Goal: Communication & Community: Answer question/provide support

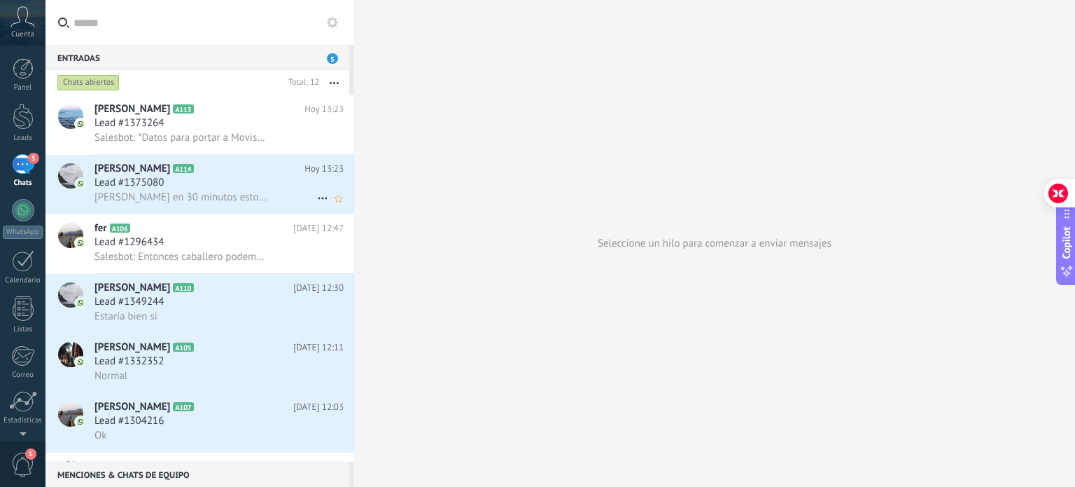
click at [242, 199] on span "[PERSON_NAME] en 30 minutos estoy donde trabajo" at bounding box center [181, 196] width 172 height 13
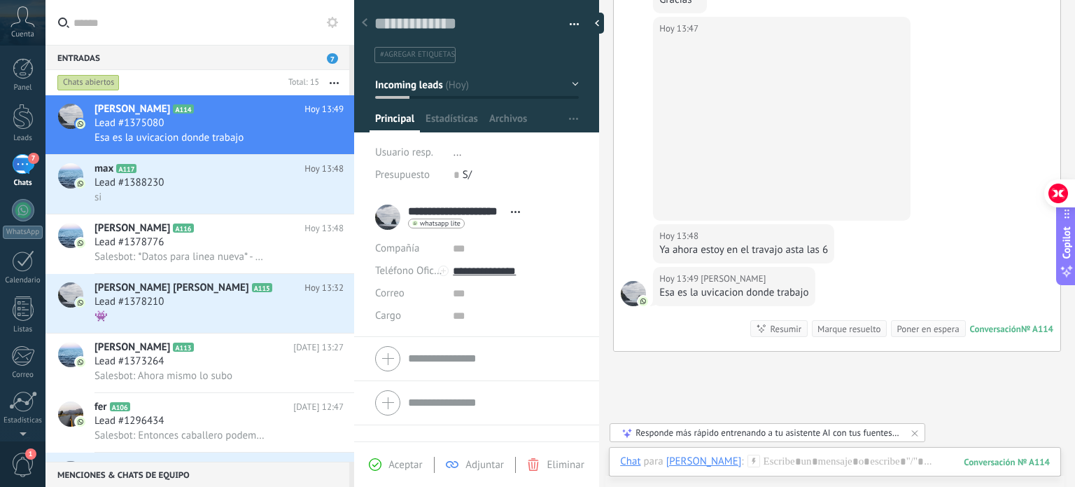
scroll to position [1130, 0]
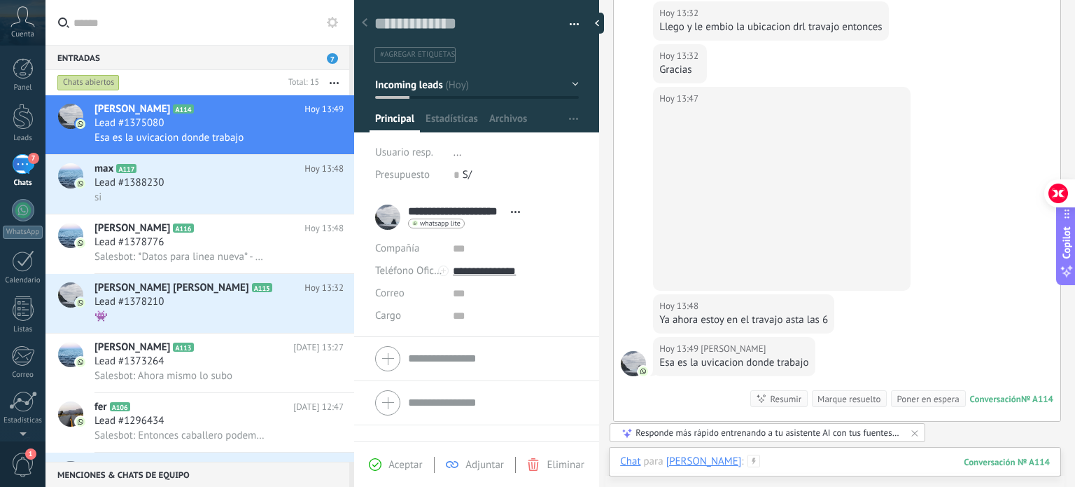
click at [823, 463] on div at bounding box center [835, 475] width 430 height 42
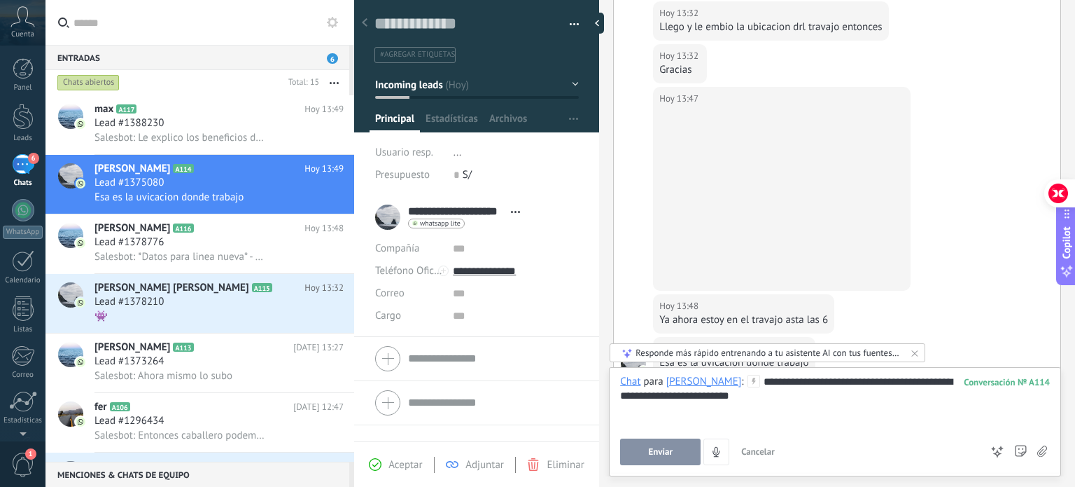
click at [670, 437] on div "**********" at bounding box center [835, 420] width 430 height 90
click at [666, 448] on span "Enviar" at bounding box center [660, 452] width 25 height 10
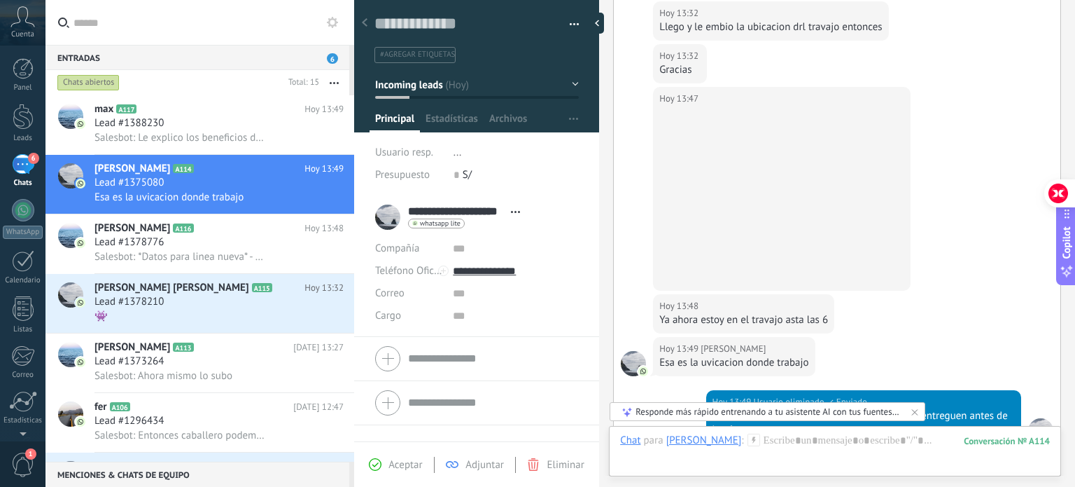
scroll to position [1369, 0]
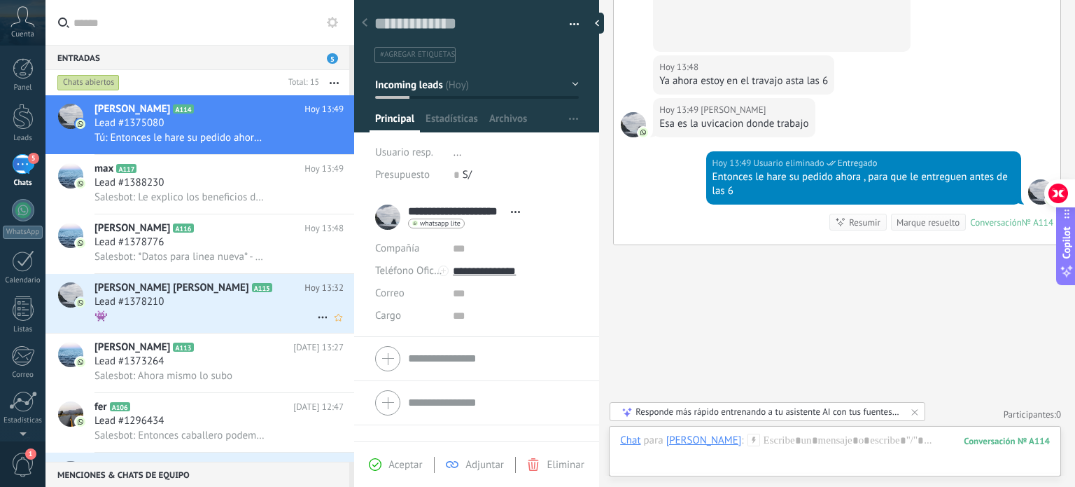
drag, startPoint x: 193, startPoint y: 312, endPoint x: 239, endPoint y: 328, distance: 49.2
click at [193, 309] on div "Lead #1378210" at bounding box center [219, 302] width 249 height 14
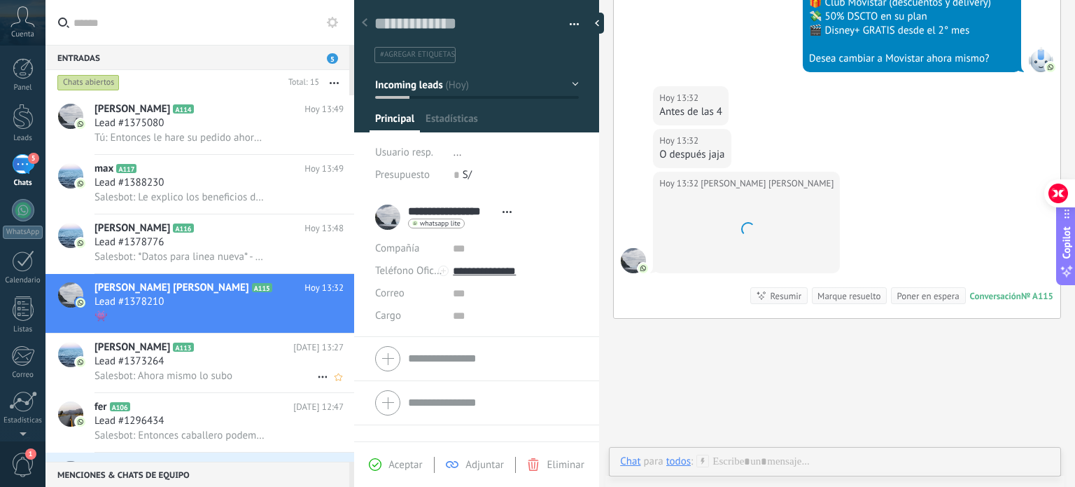
scroll to position [20, 0]
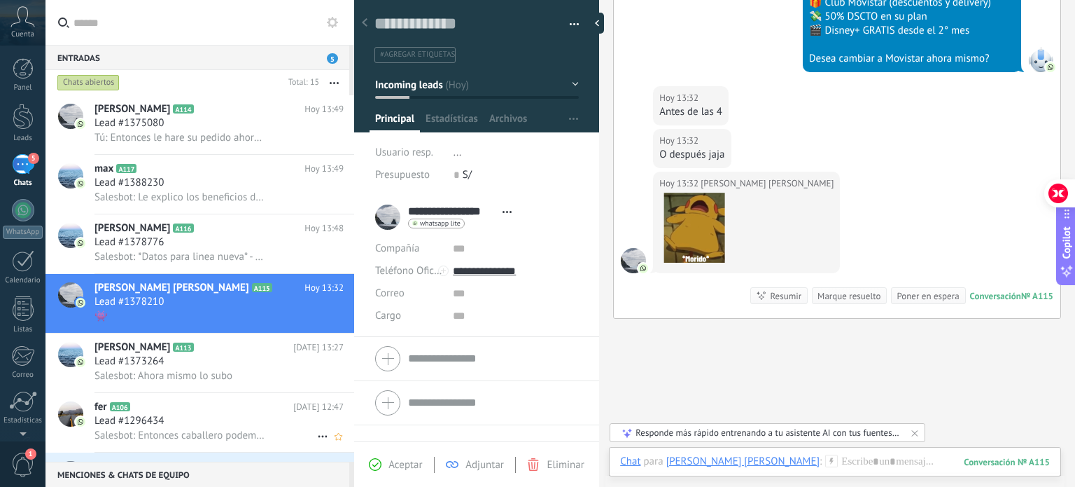
click at [220, 428] on div "Lead #1296434" at bounding box center [219, 421] width 249 height 14
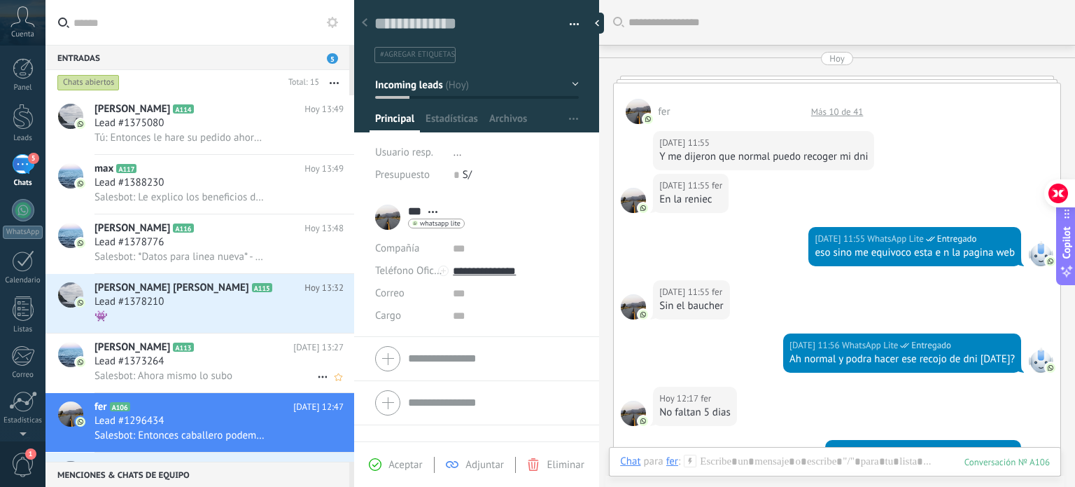
scroll to position [426, 0]
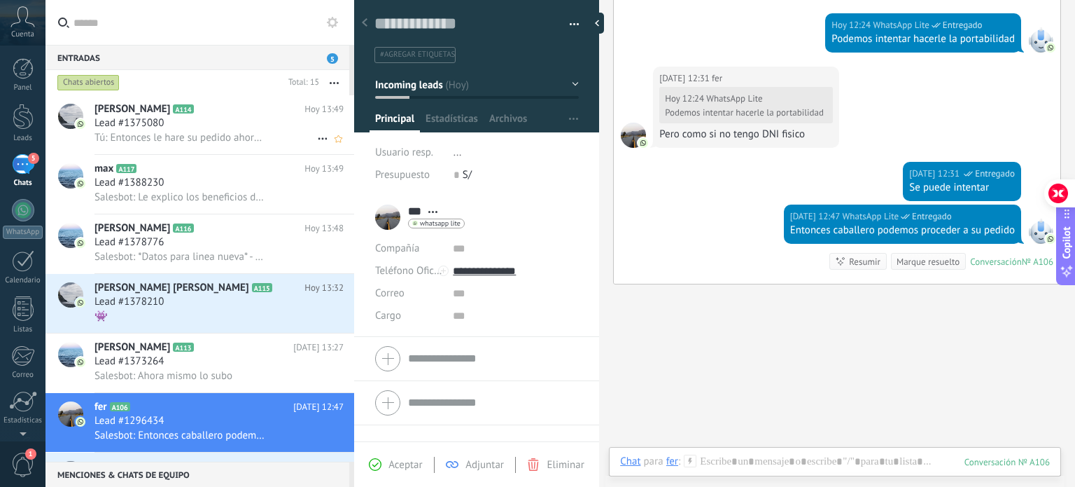
click at [247, 143] on span "Tú: Entonces le hare su pedido ahora , para que le entreguen antes de las 6" at bounding box center [181, 137] width 172 height 13
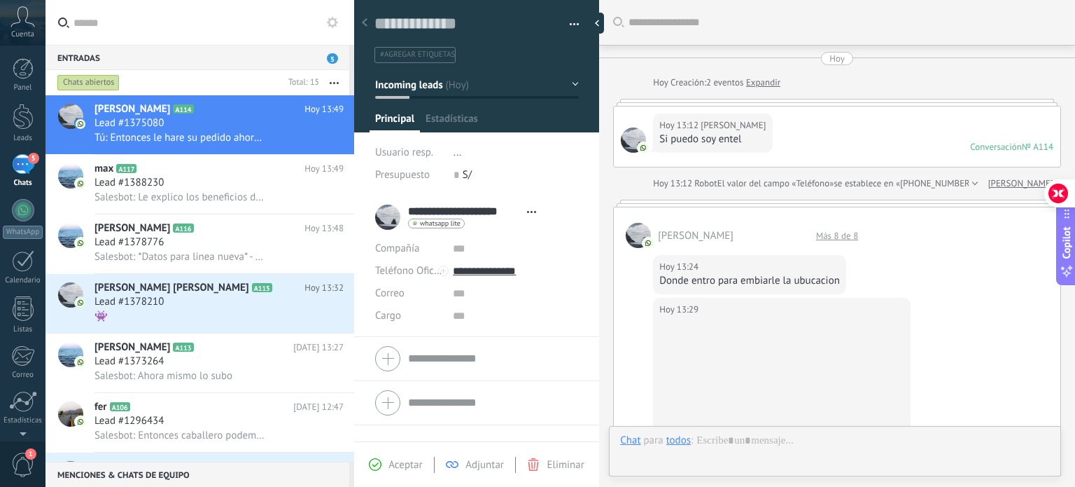
type textarea "**********"
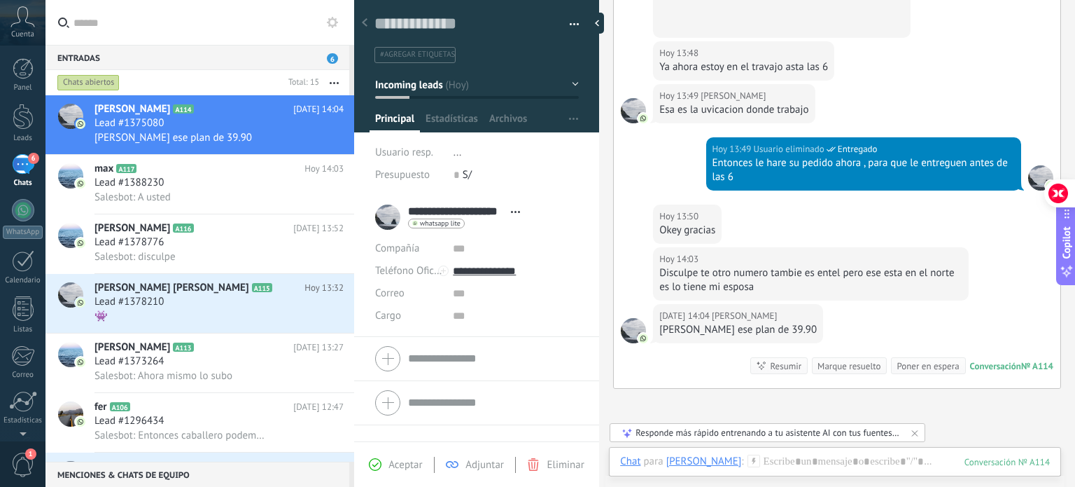
scroll to position [983, 0]
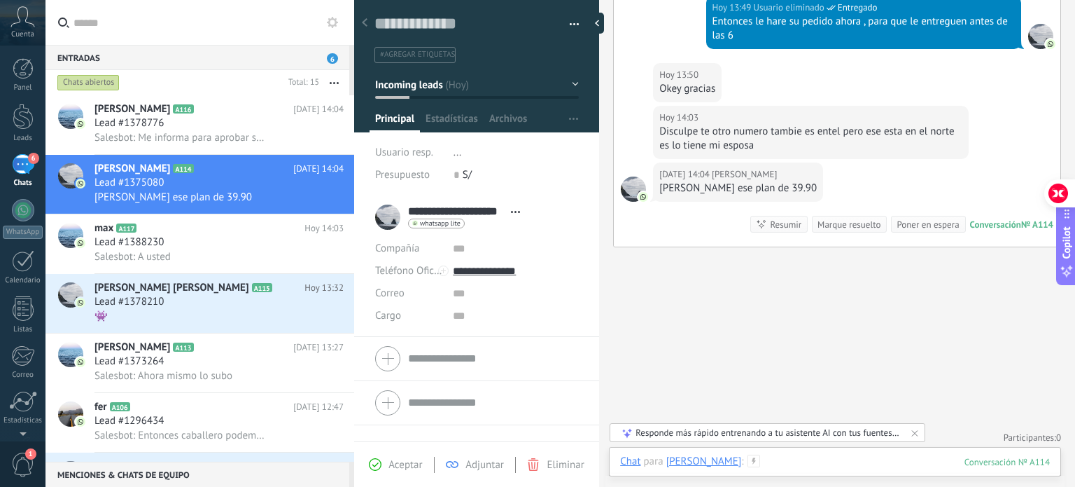
click at [829, 459] on div at bounding box center [835, 475] width 430 height 42
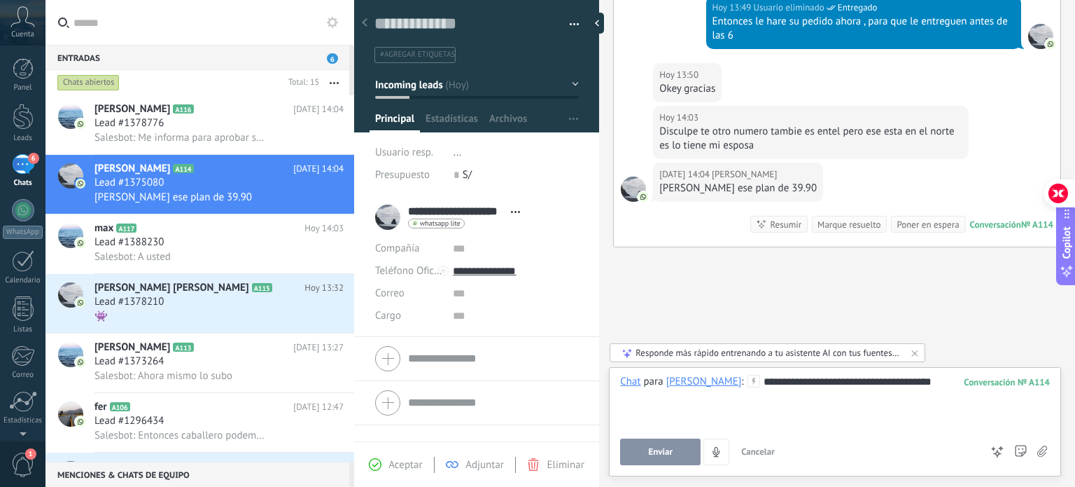
click at [657, 441] on button "Enviar" at bounding box center [660, 451] width 81 height 27
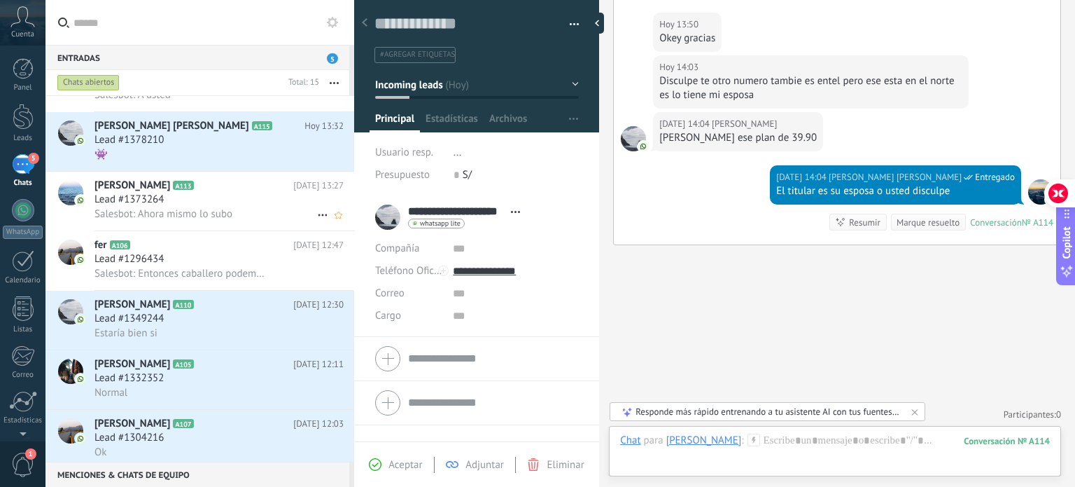
scroll to position [210, 0]
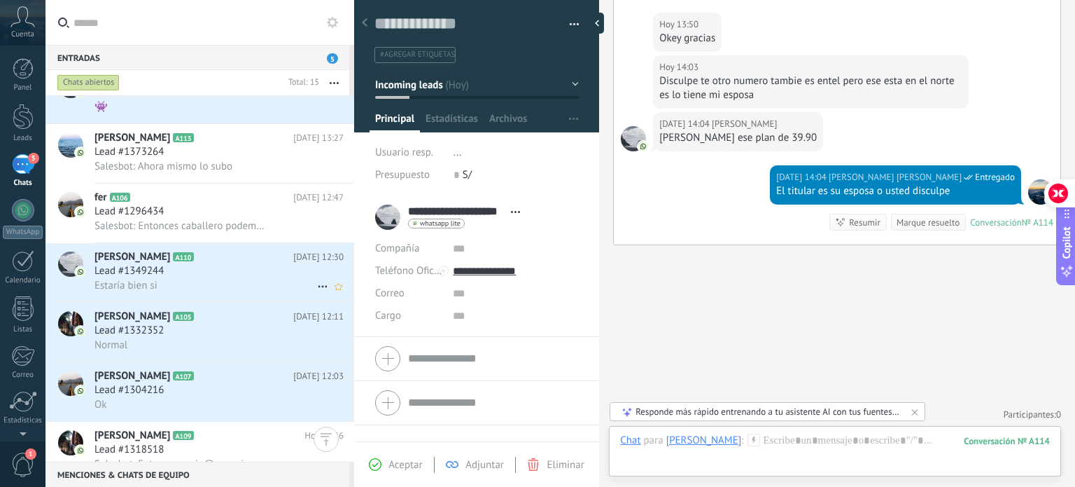
click at [227, 290] on div "Estaría bien si" at bounding box center [219, 285] width 249 height 15
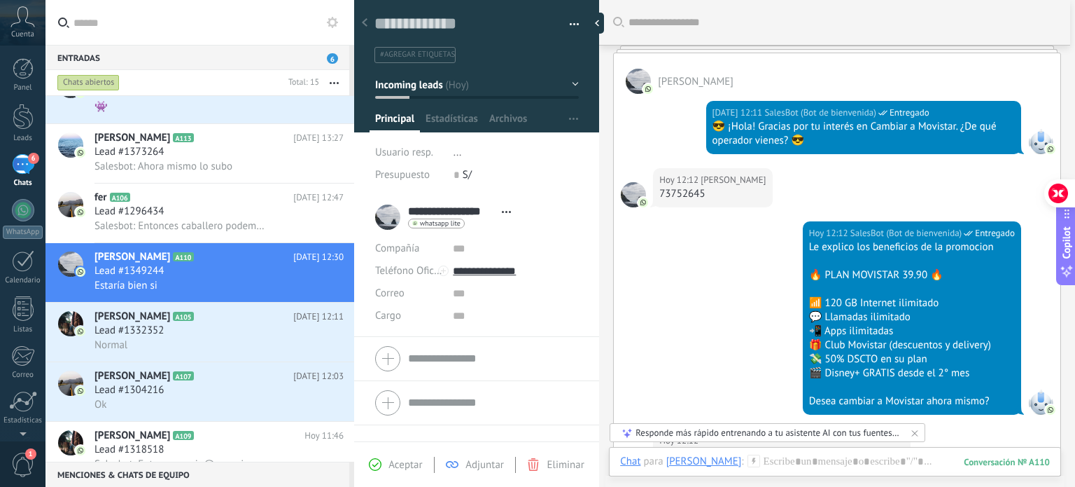
scroll to position [14, 0]
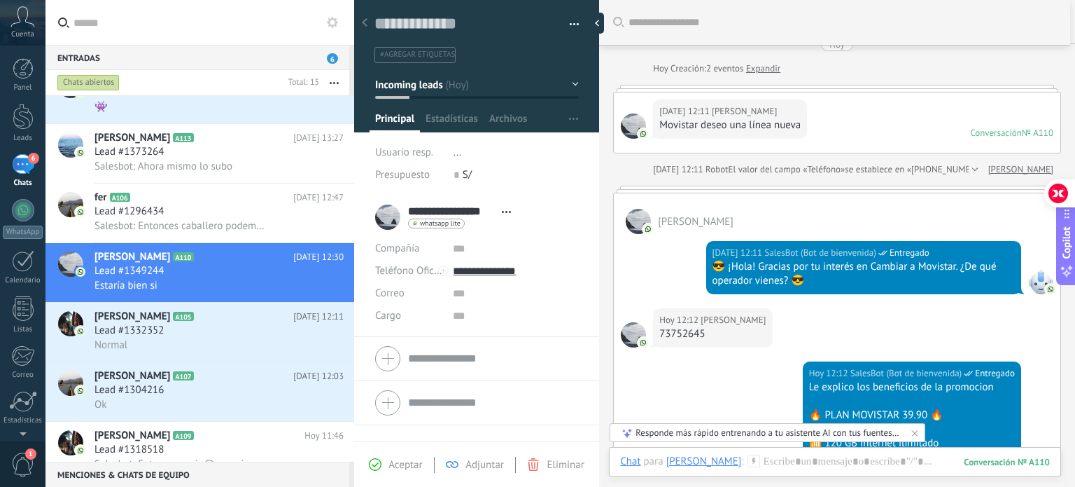
click at [673, 338] on div "73752645" at bounding box center [712, 334] width 106 height 14
copy div "73752645"
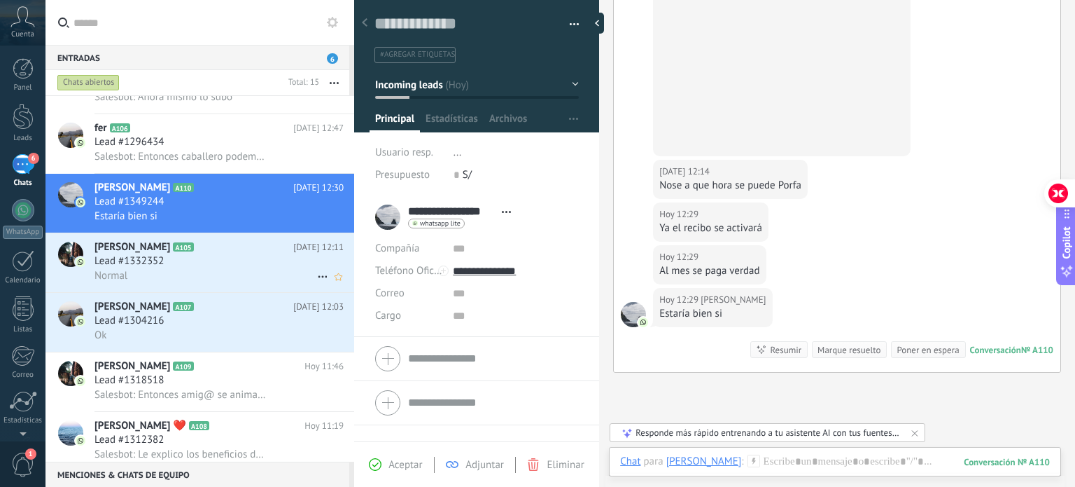
scroll to position [280, 0]
click at [193, 280] on div "Normal" at bounding box center [219, 275] width 249 height 15
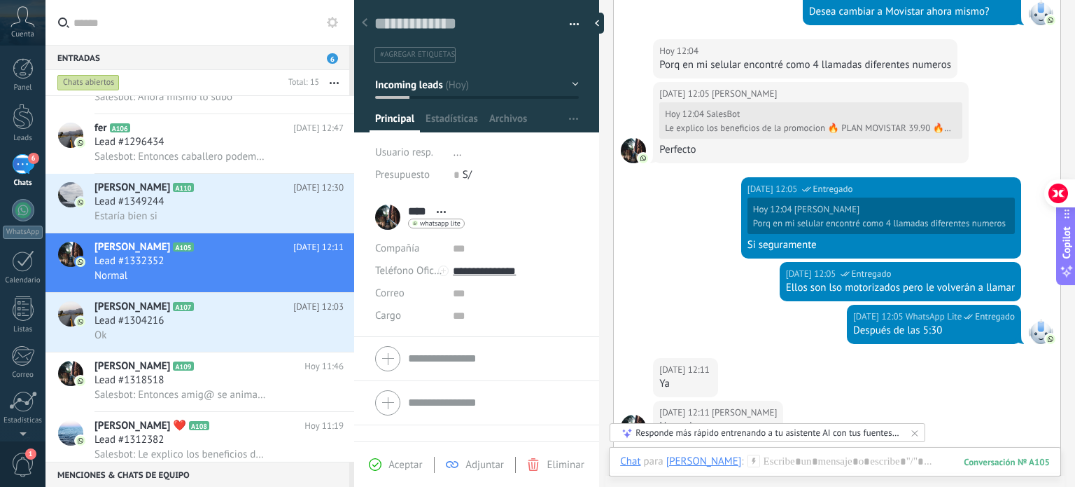
scroll to position [692, 0]
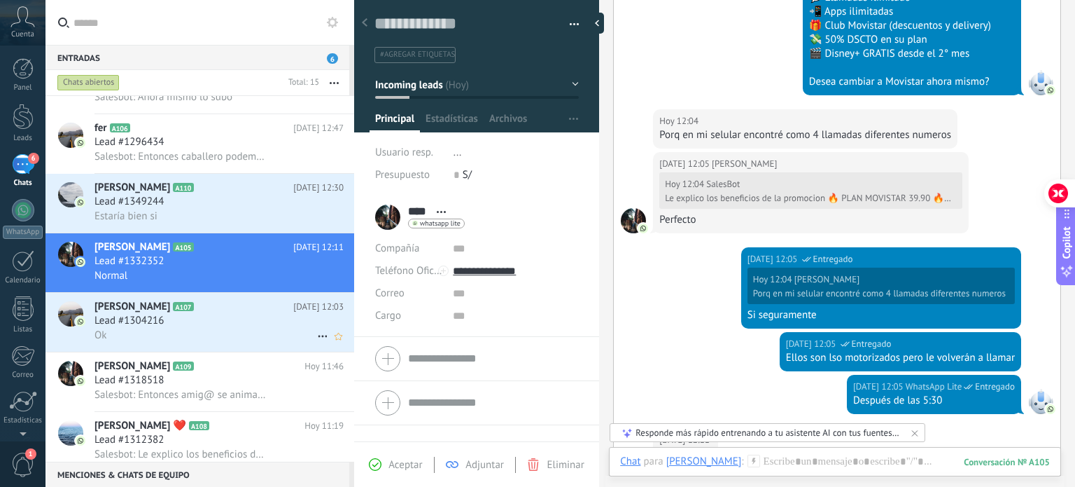
click at [164, 324] on h3 "Lead #1304216" at bounding box center [133, 321] width 76 height 14
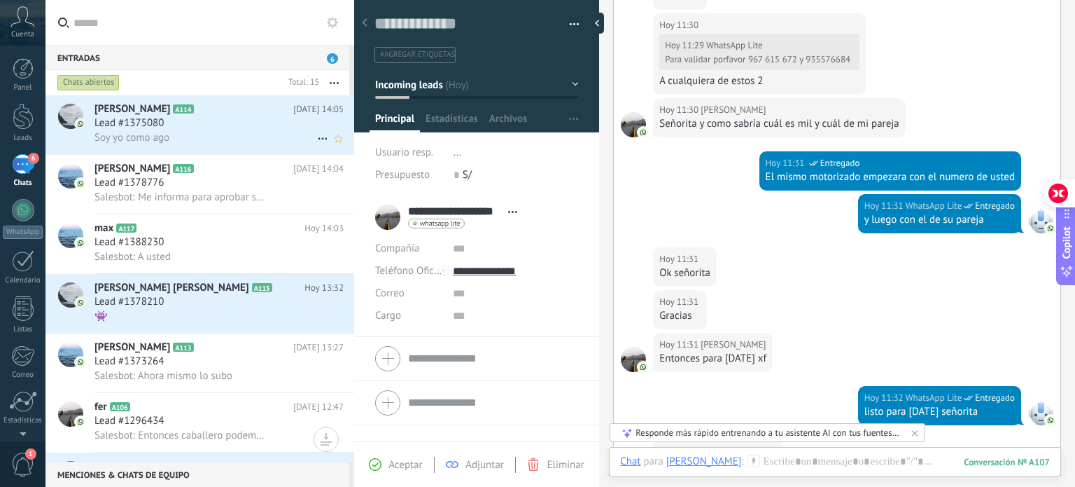
click at [207, 148] on div "[PERSON_NAME] A114 [DATE] 14:05 Lead #1375080 Soy yo como ago" at bounding box center [225, 124] width 260 height 59
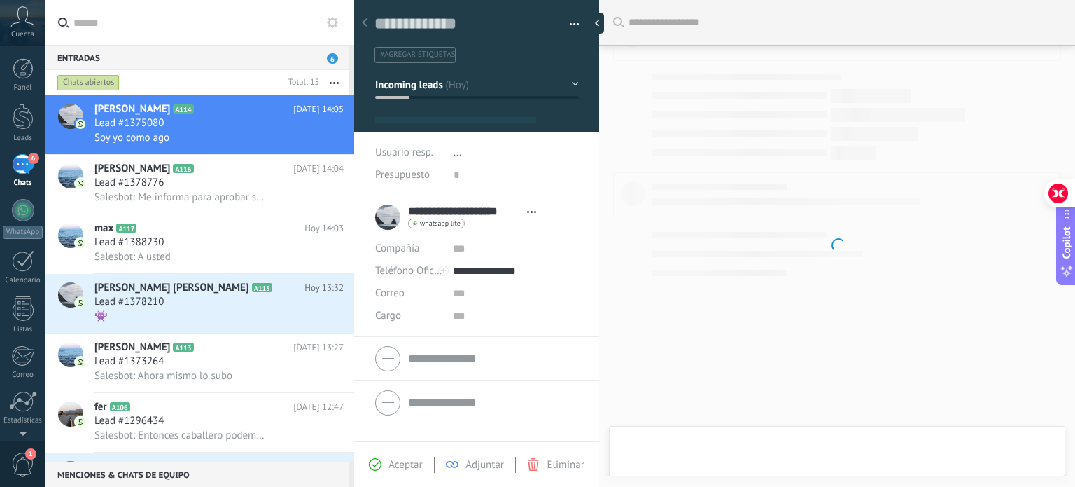
type textarea "**********"
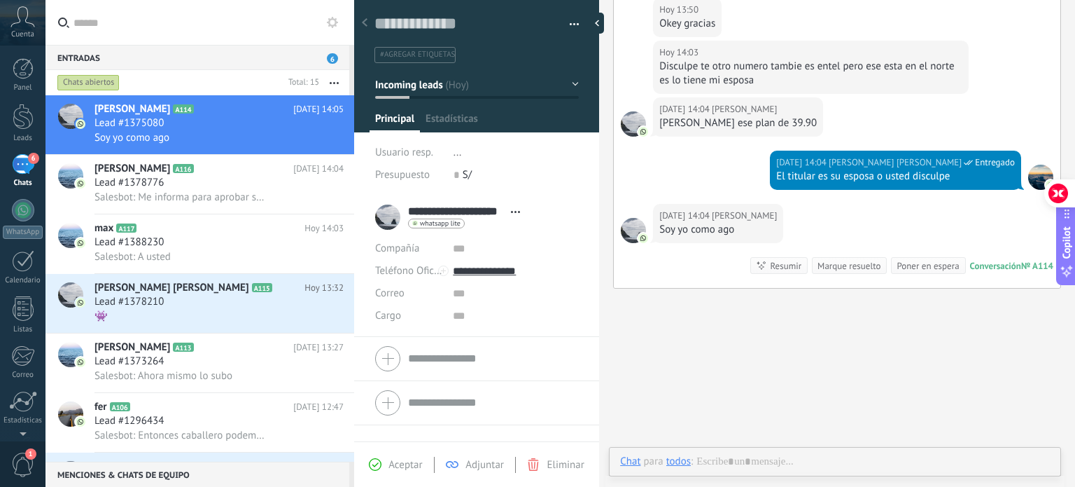
scroll to position [20, 0]
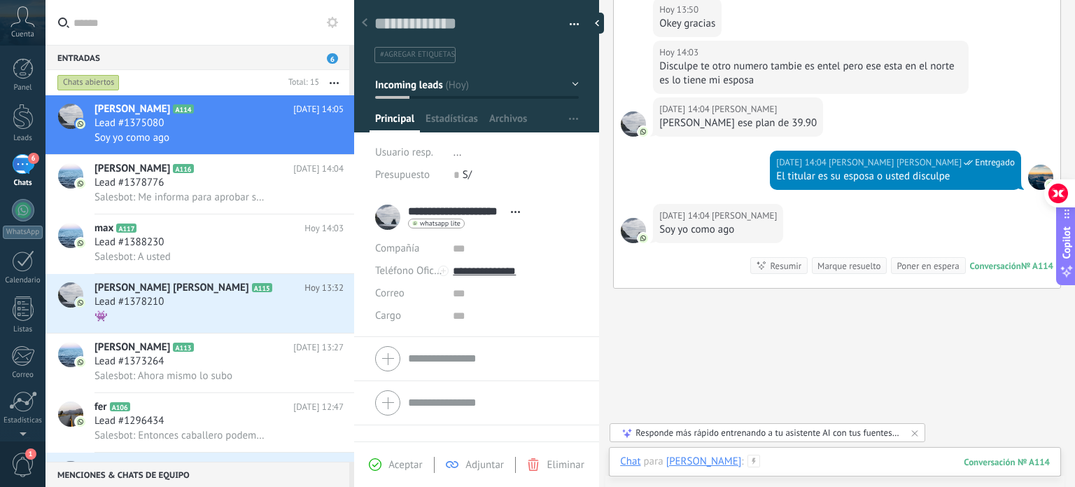
click at [844, 465] on div at bounding box center [835, 475] width 430 height 42
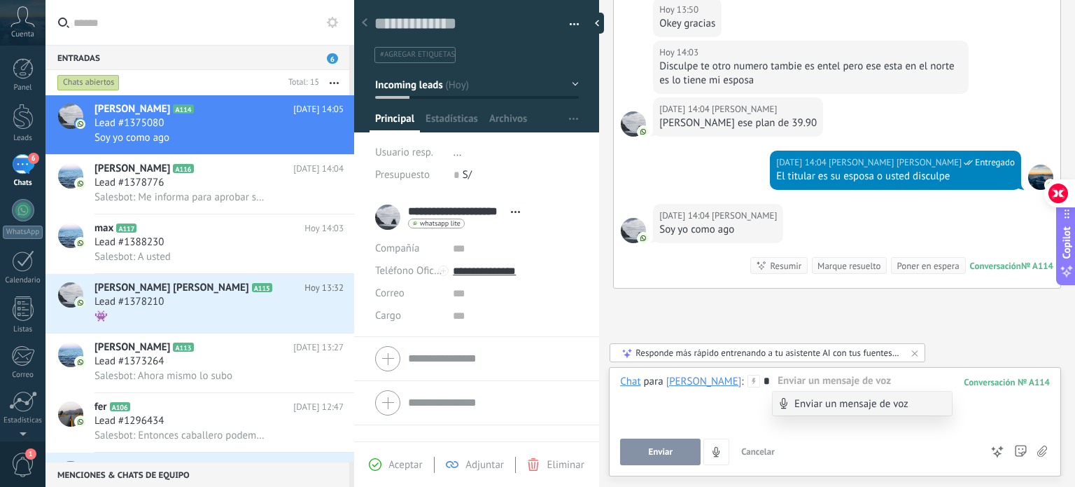
click at [818, 380] on div "*" at bounding box center [835, 401] width 430 height 53
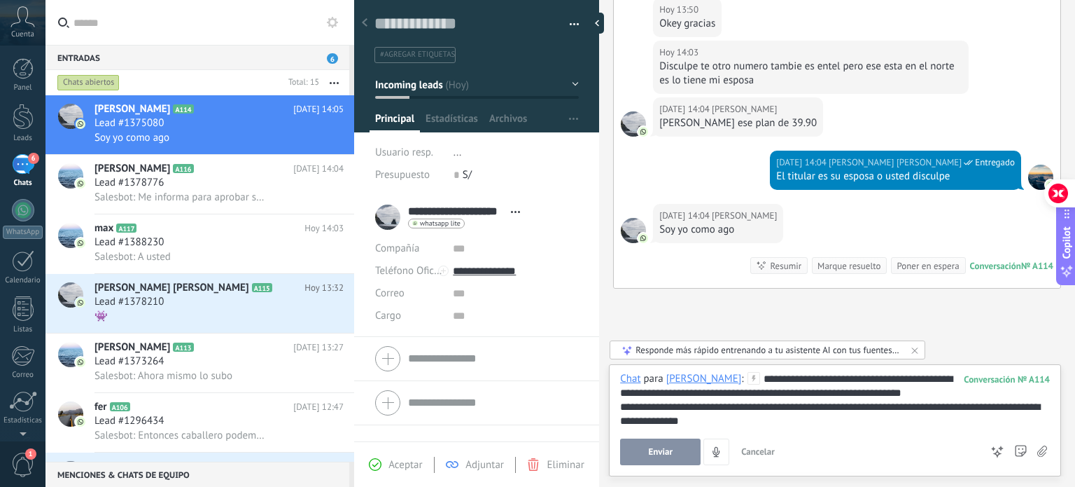
click at [676, 445] on button "Enviar" at bounding box center [660, 451] width 81 height 27
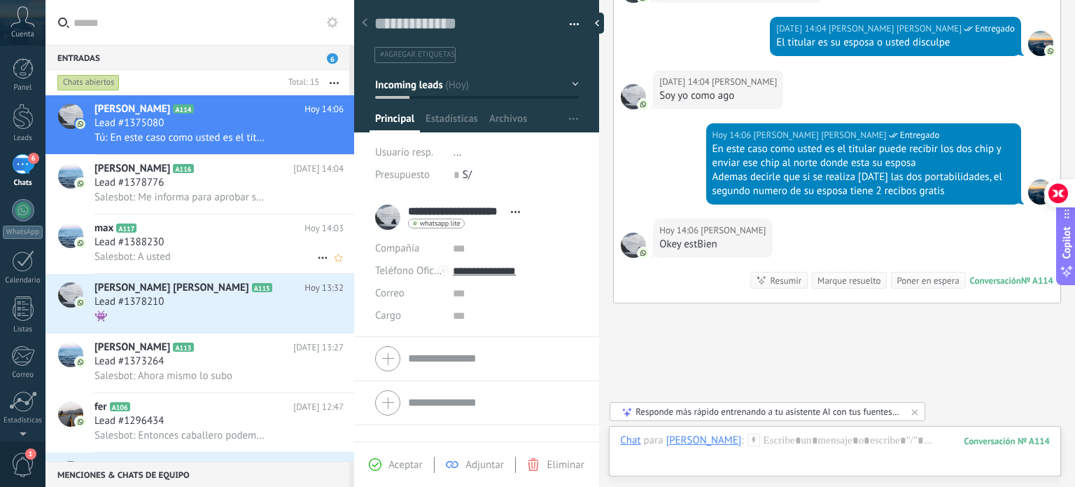
scroll to position [862, 0]
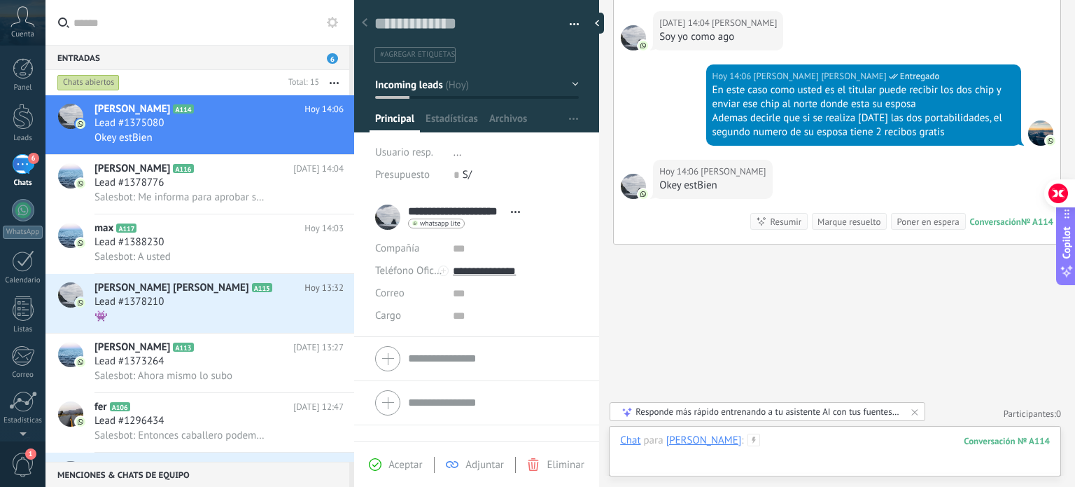
click at [819, 447] on div at bounding box center [835, 454] width 430 height 42
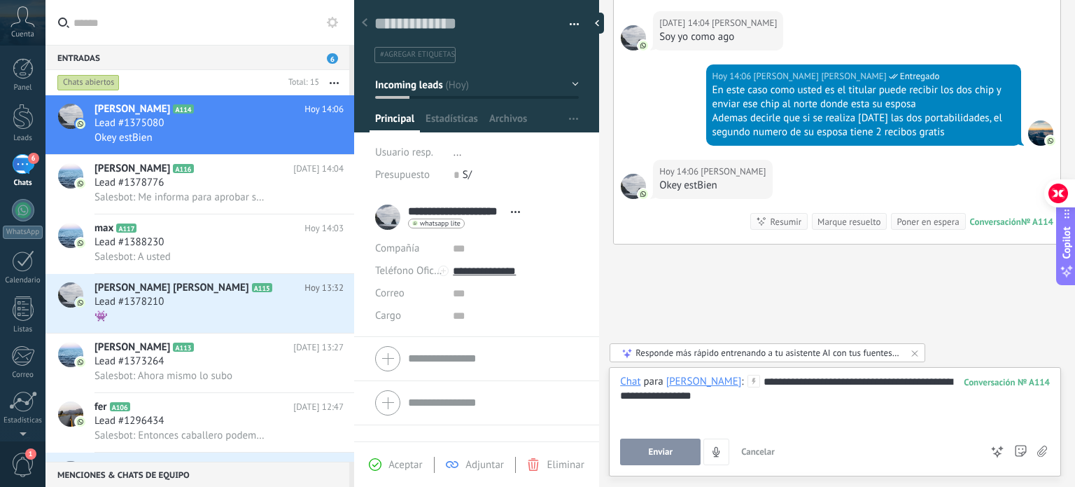
click at [647, 444] on button "Enviar" at bounding box center [660, 451] width 81 height 27
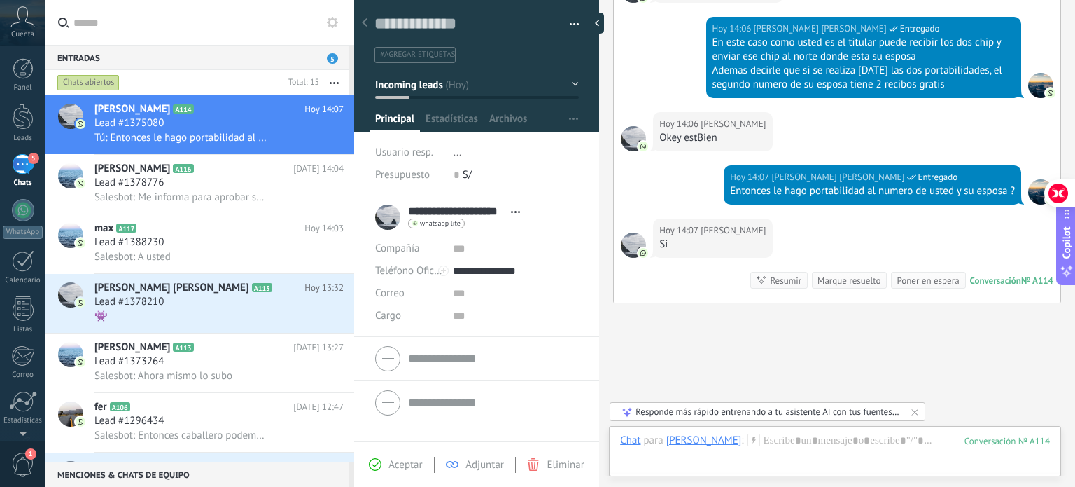
scroll to position [969, 0]
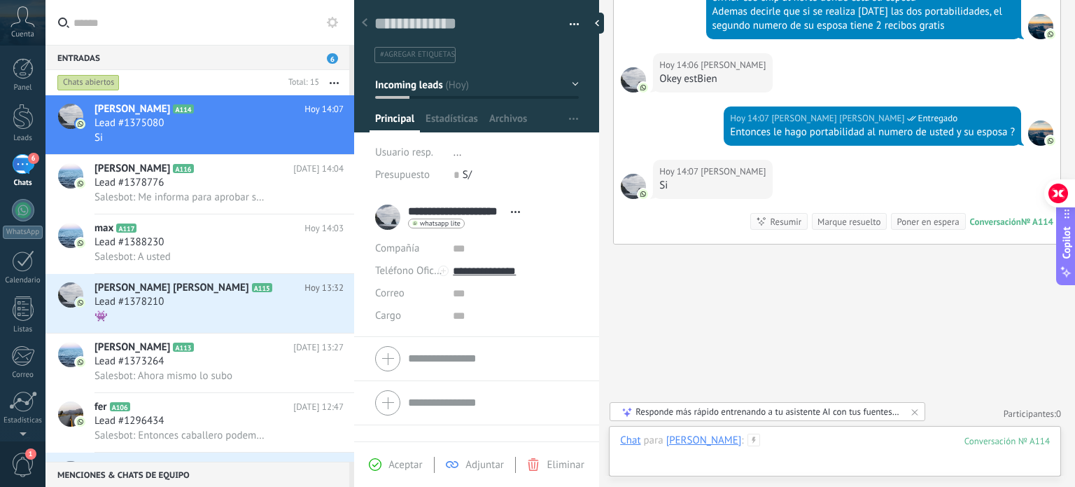
click at [802, 436] on div at bounding box center [835, 454] width 430 height 42
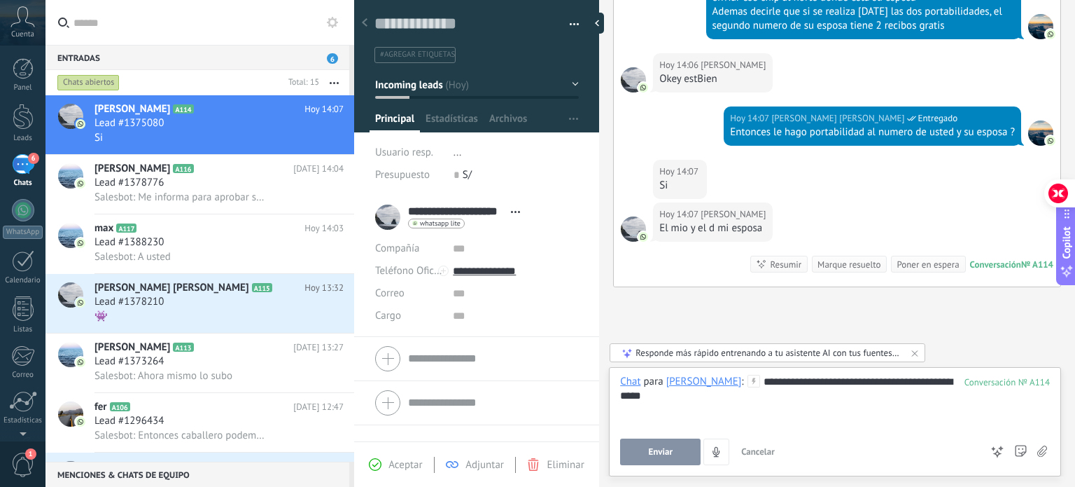
scroll to position [1011, 0]
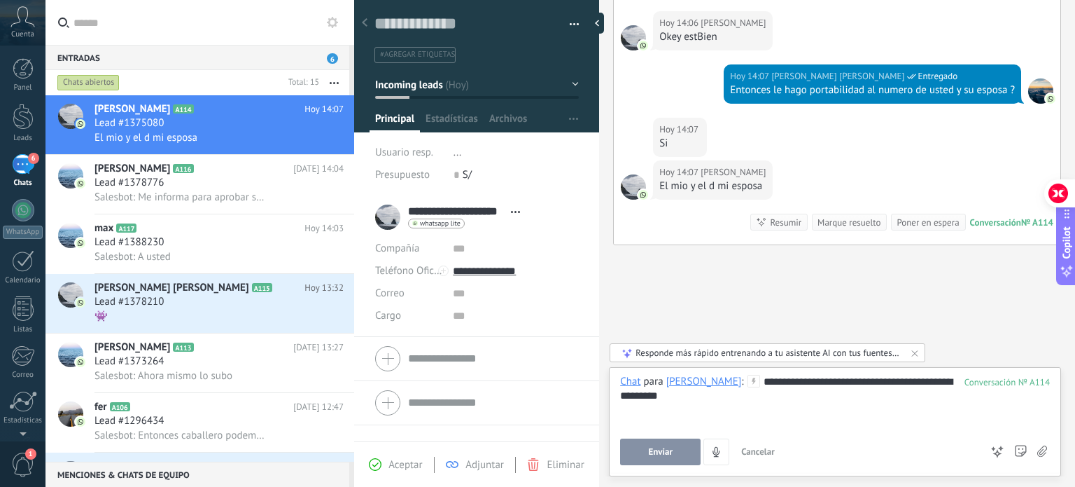
click at [731, 372] on div "**********" at bounding box center [835, 421] width 452 height 109
click at [727, 394] on div "**********" at bounding box center [835, 401] width 430 height 53
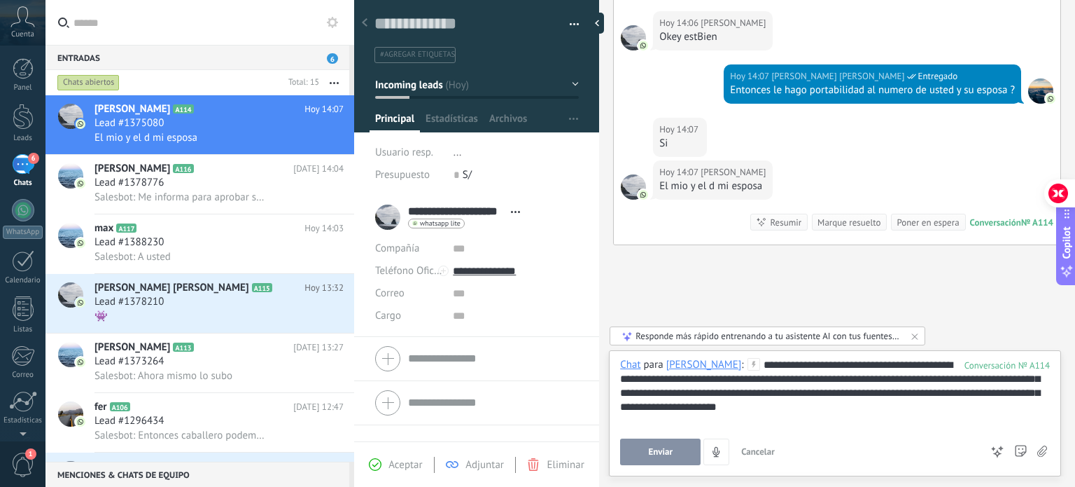
click at [655, 447] on span "Enviar" at bounding box center [660, 452] width 25 height 10
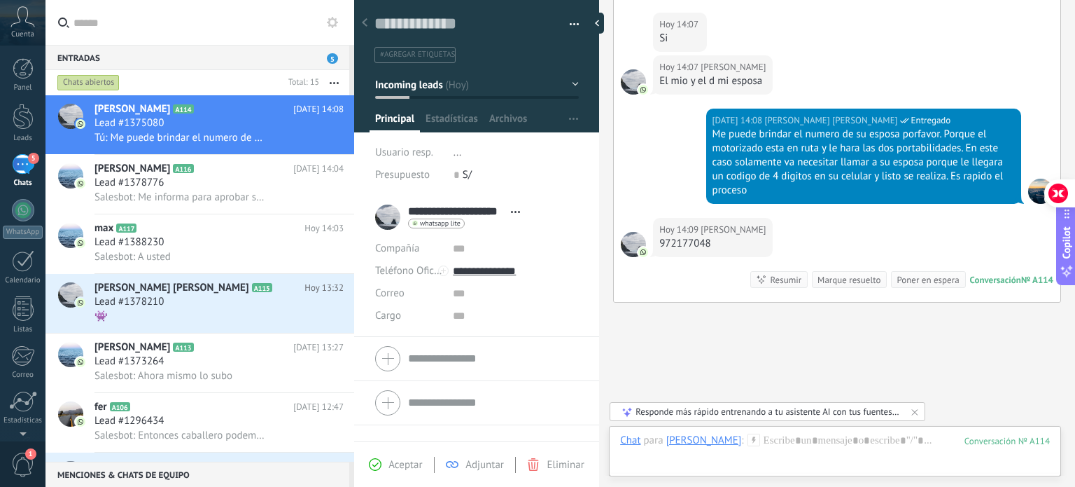
scroll to position [1173, 0]
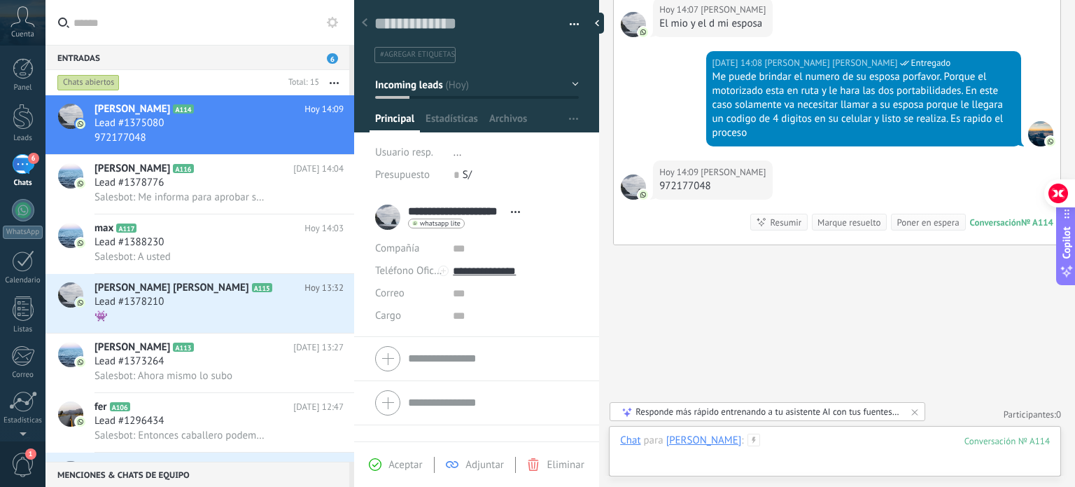
click at [805, 445] on div at bounding box center [835, 454] width 430 height 42
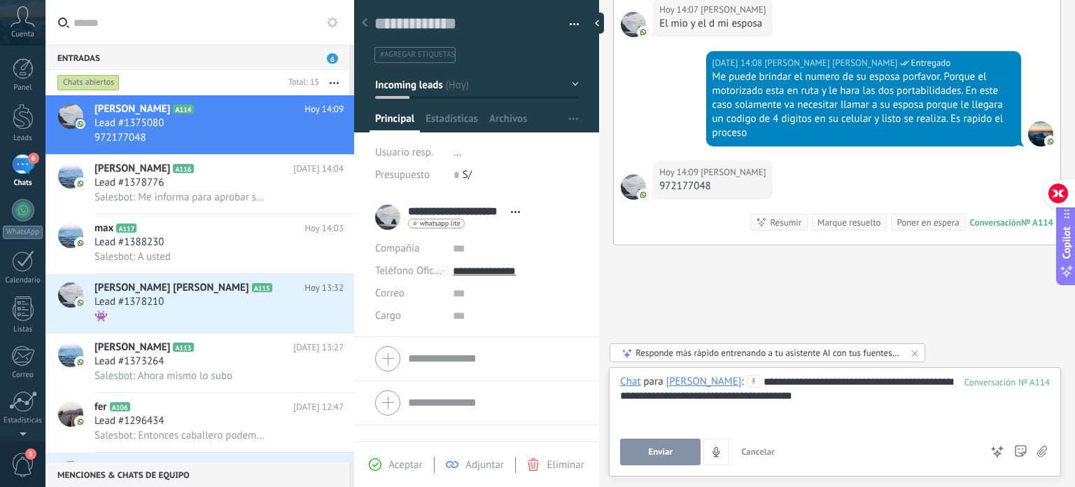
click at [680, 451] on button "Enviar" at bounding box center [660, 451] width 81 height 27
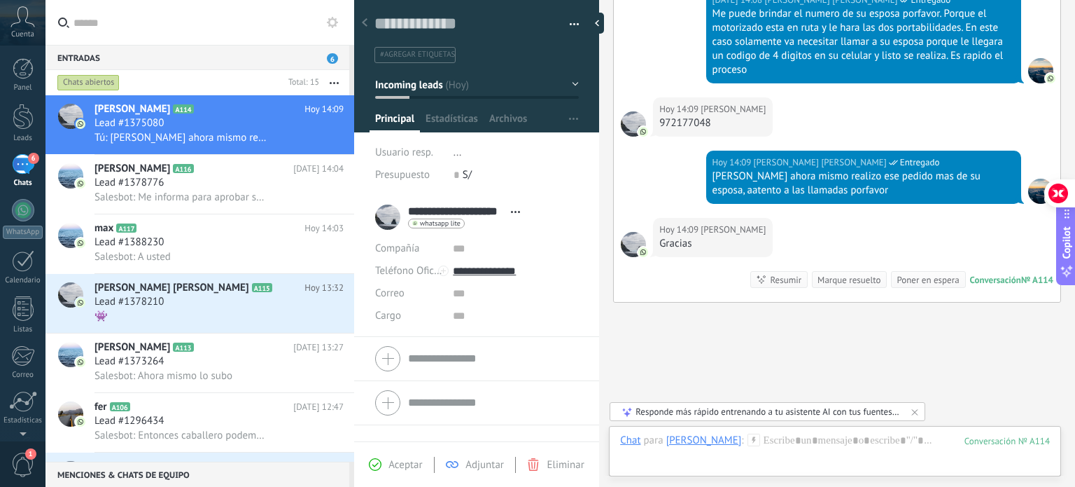
scroll to position [1294, 0]
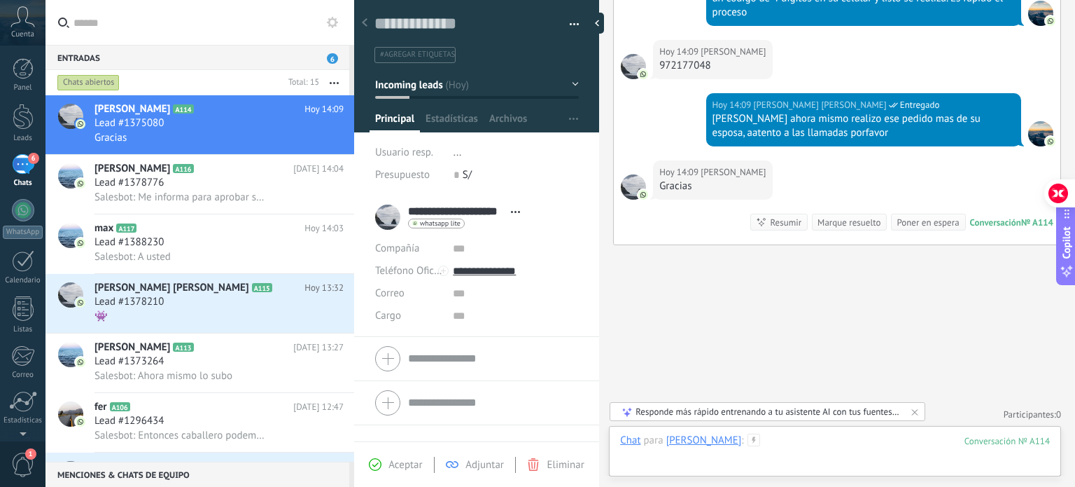
click at [834, 452] on div at bounding box center [835, 454] width 430 height 42
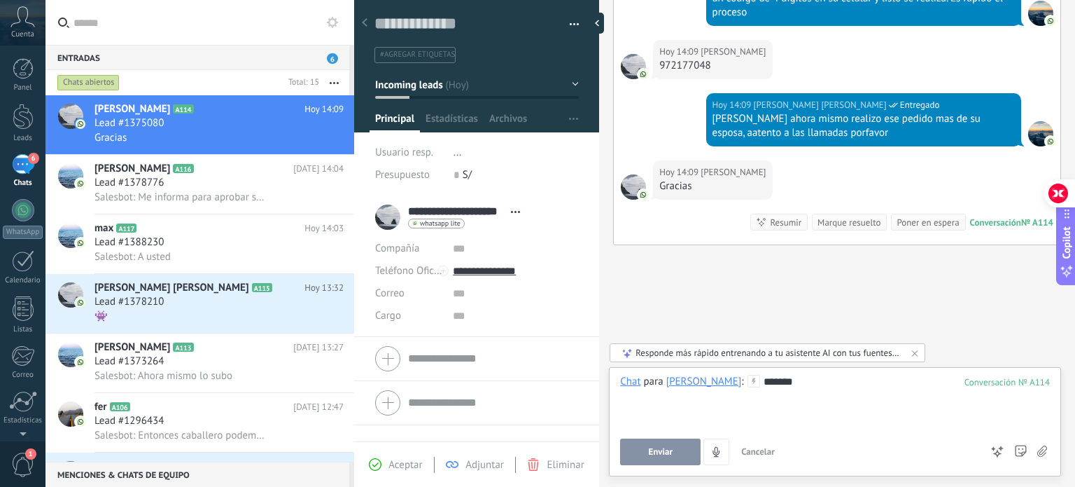
click at [653, 452] on span "Enviar" at bounding box center [660, 452] width 25 height 10
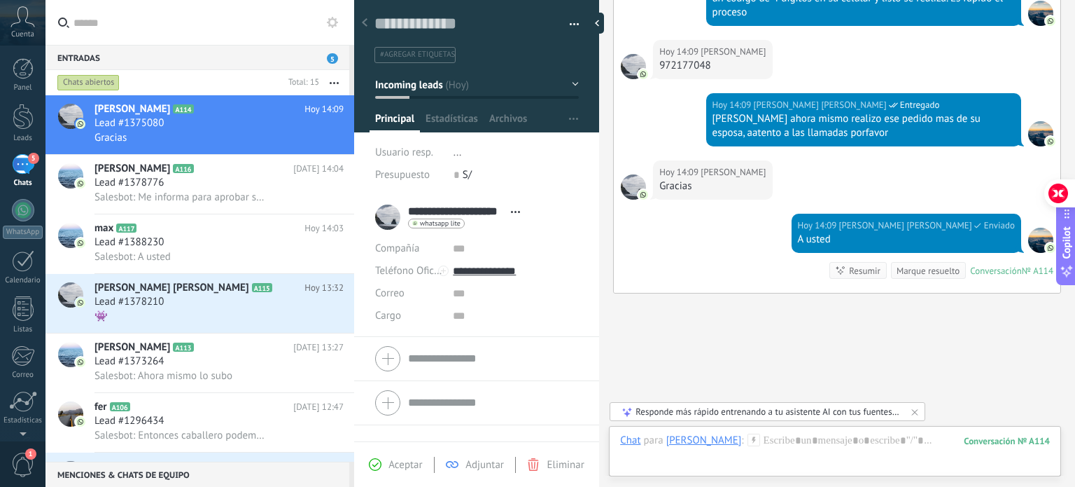
scroll to position [1343, 0]
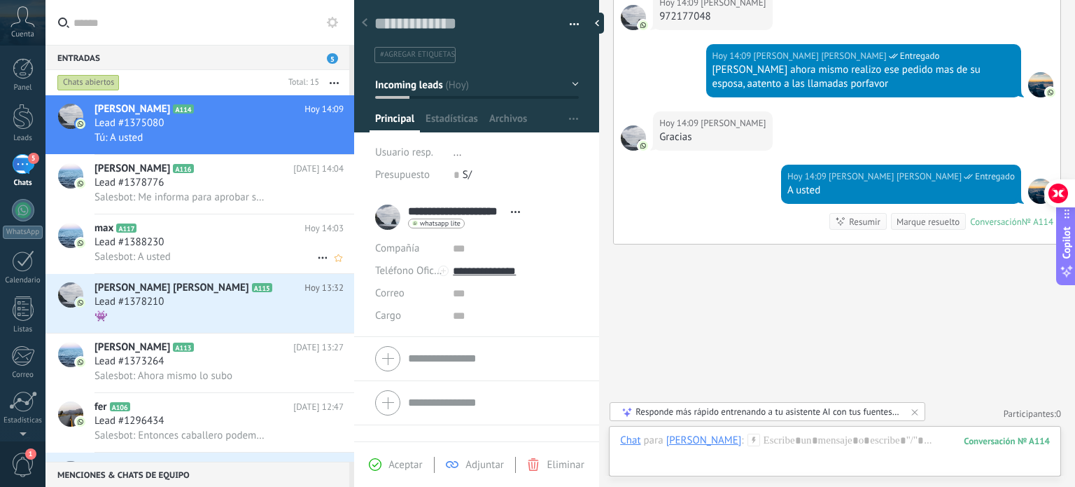
click at [154, 228] on icon at bounding box center [148, 228] width 14 height 14
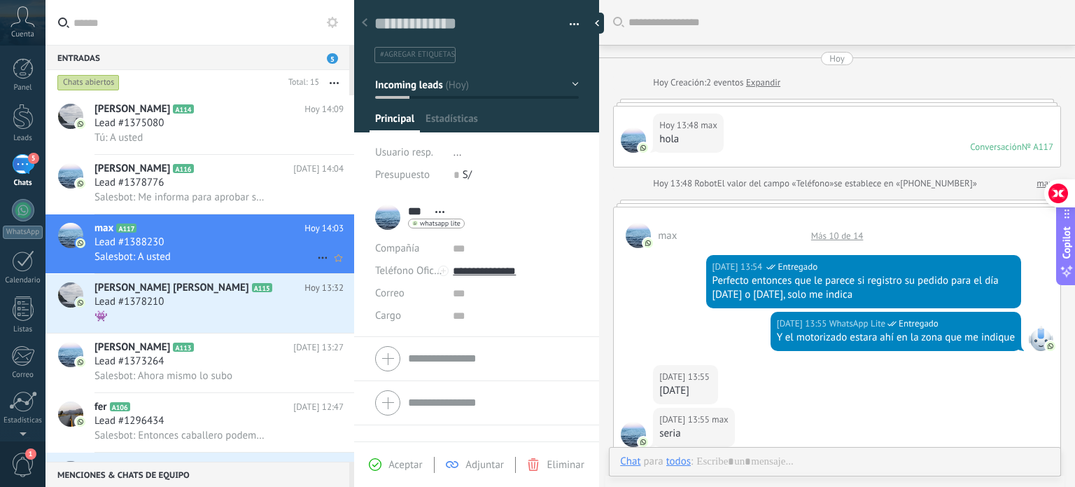
scroll to position [539, 0]
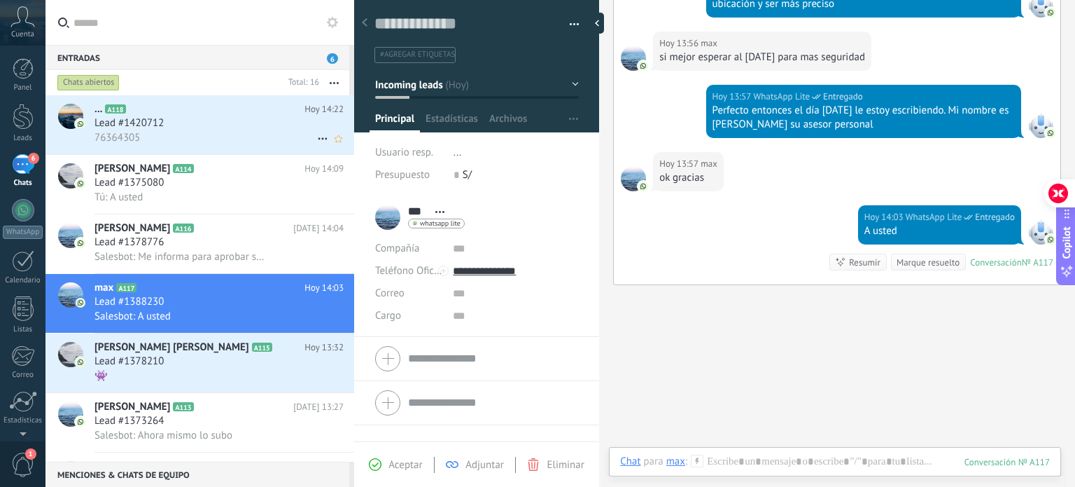
click at [217, 134] on div "76364305" at bounding box center [219, 137] width 249 height 15
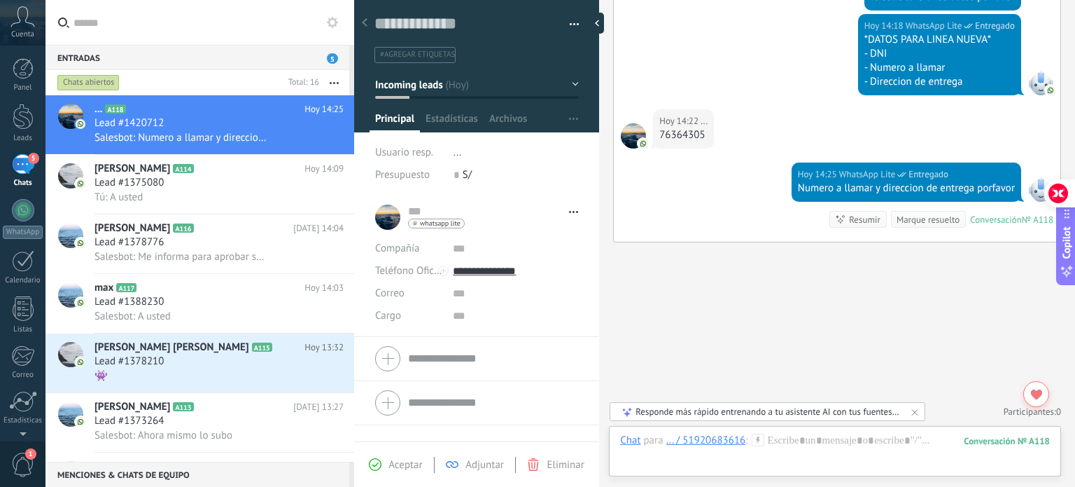
scroll to position [939, 0]
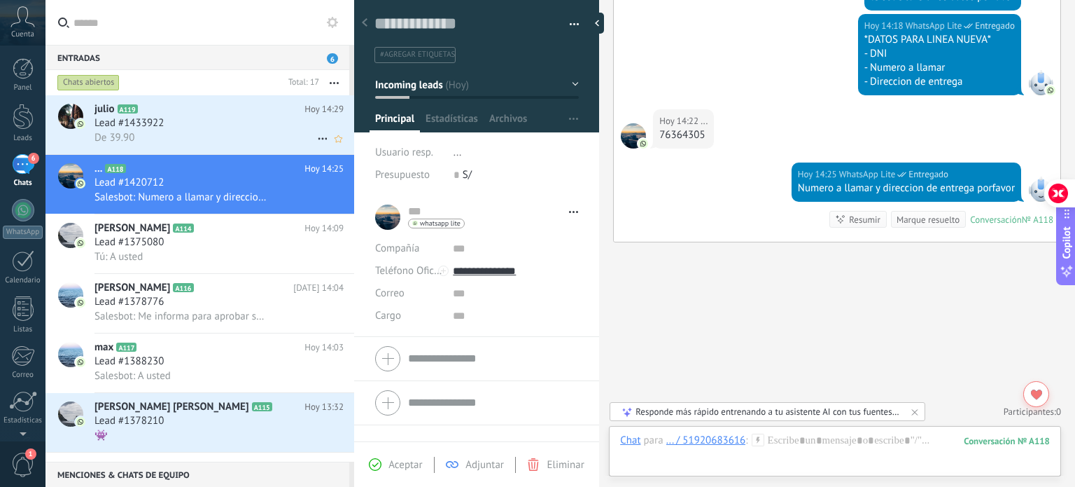
click at [217, 135] on div "De 39.90" at bounding box center [219, 137] width 249 height 15
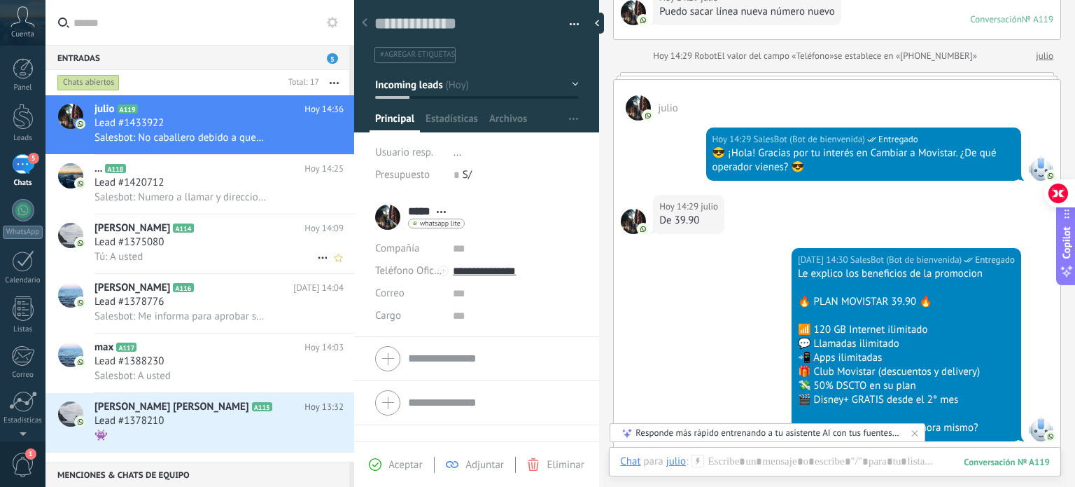
scroll to position [140, 0]
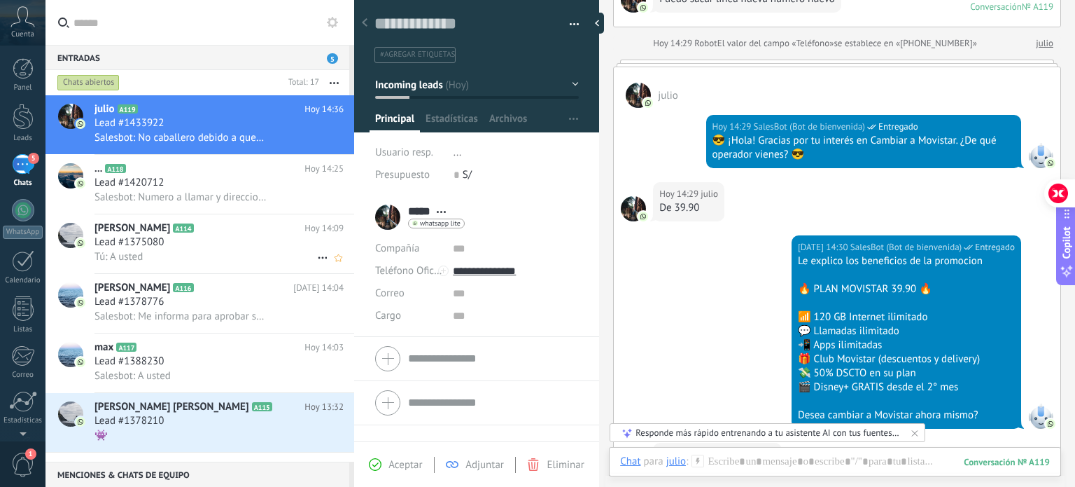
drag, startPoint x: 181, startPoint y: 191, endPoint x: 230, endPoint y: 218, distance: 56.4
click at [181, 191] on div "Salesbot: Numero a llamar y direccion de entrega porfavor" at bounding box center [219, 197] width 249 height 15
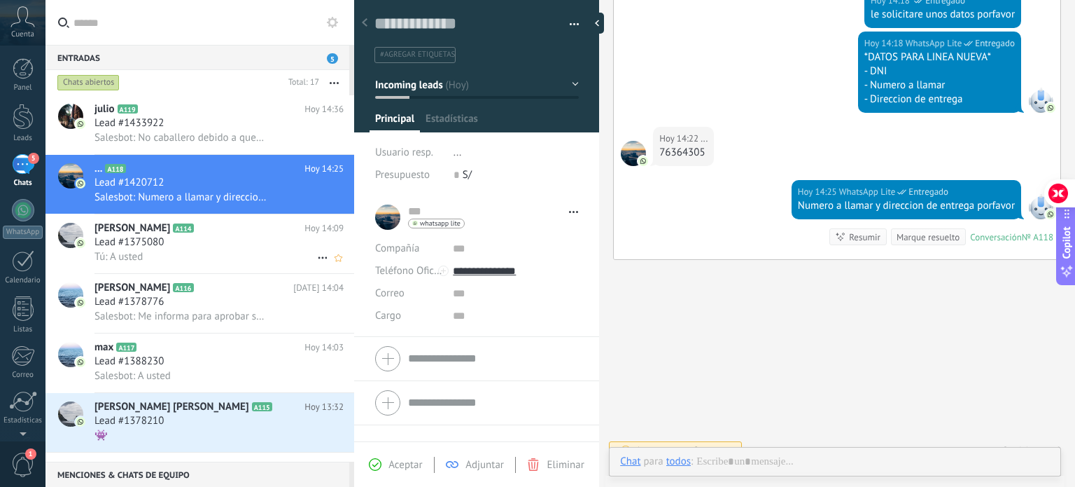
scroll to position [20, 0]
click at [228, 249] on div "Lead #1375080" at bounding box center [219, 242] width 249 height 14
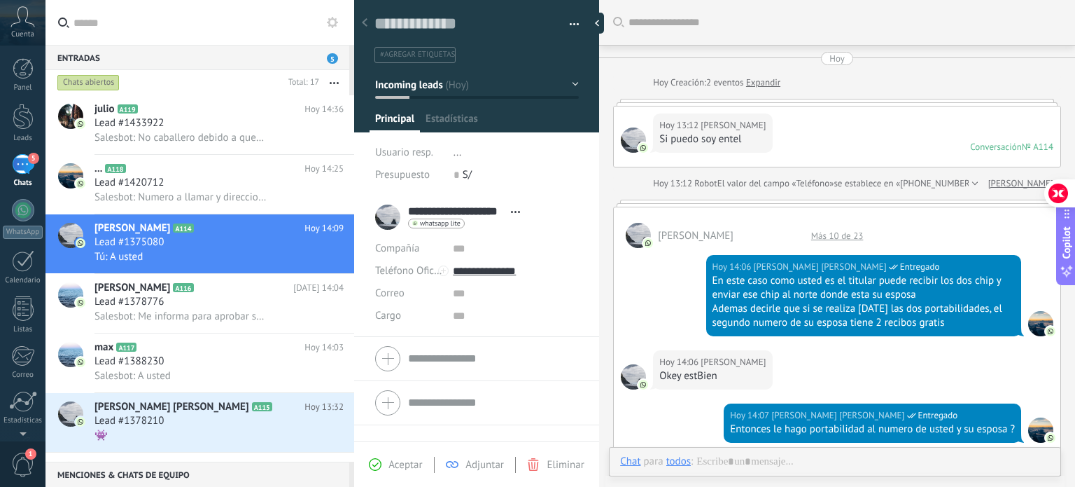
type textarea "**********"
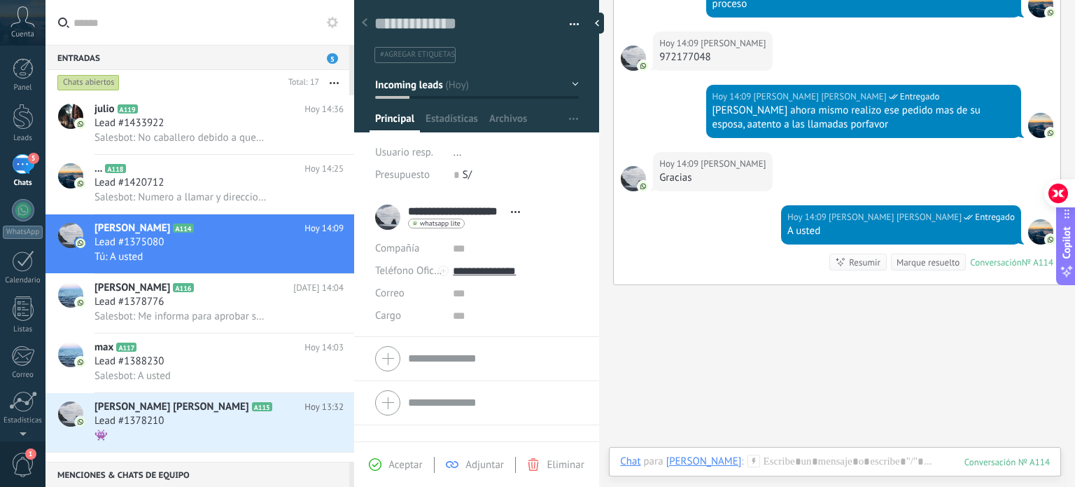
scroll to position [280, 0]
